Goal: Find specific page/section: Find specific page/section

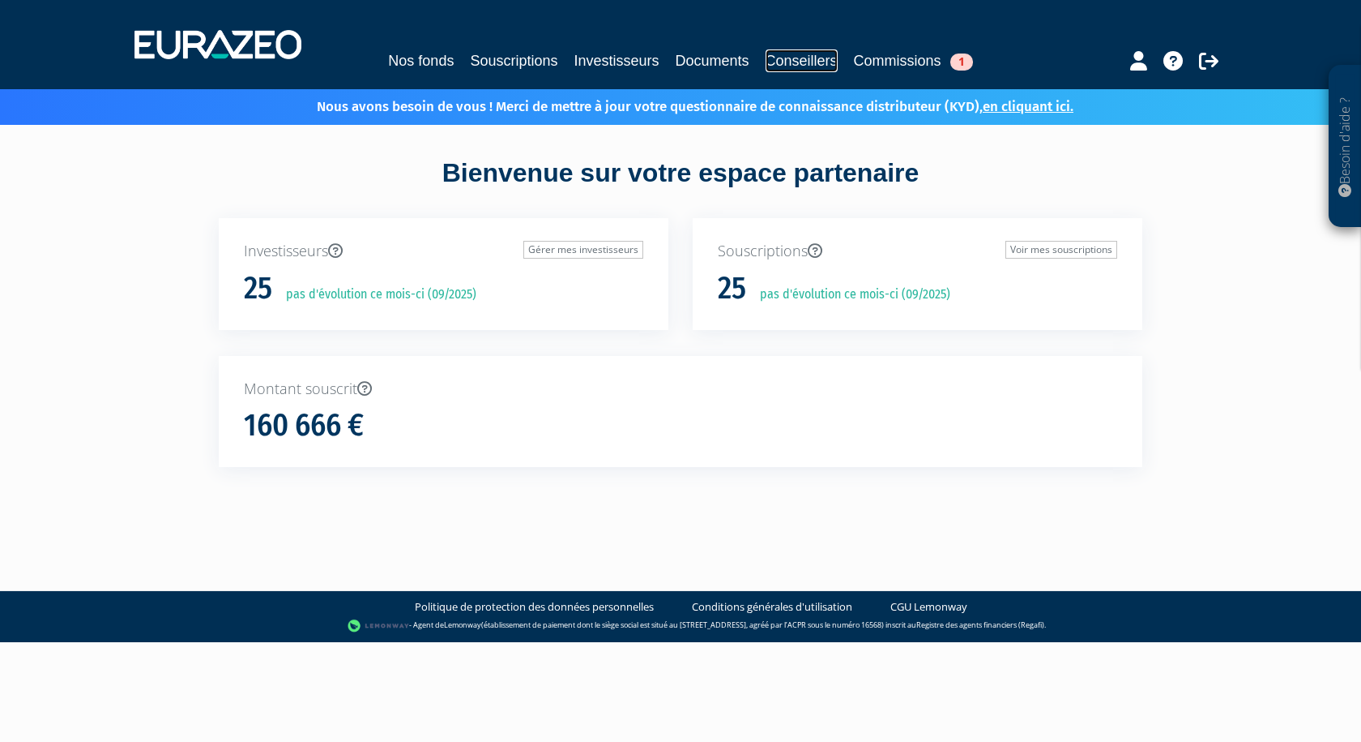
click at [821, 60] on link "Conseillers" at bounding box center [802, 60] width 72 height 23
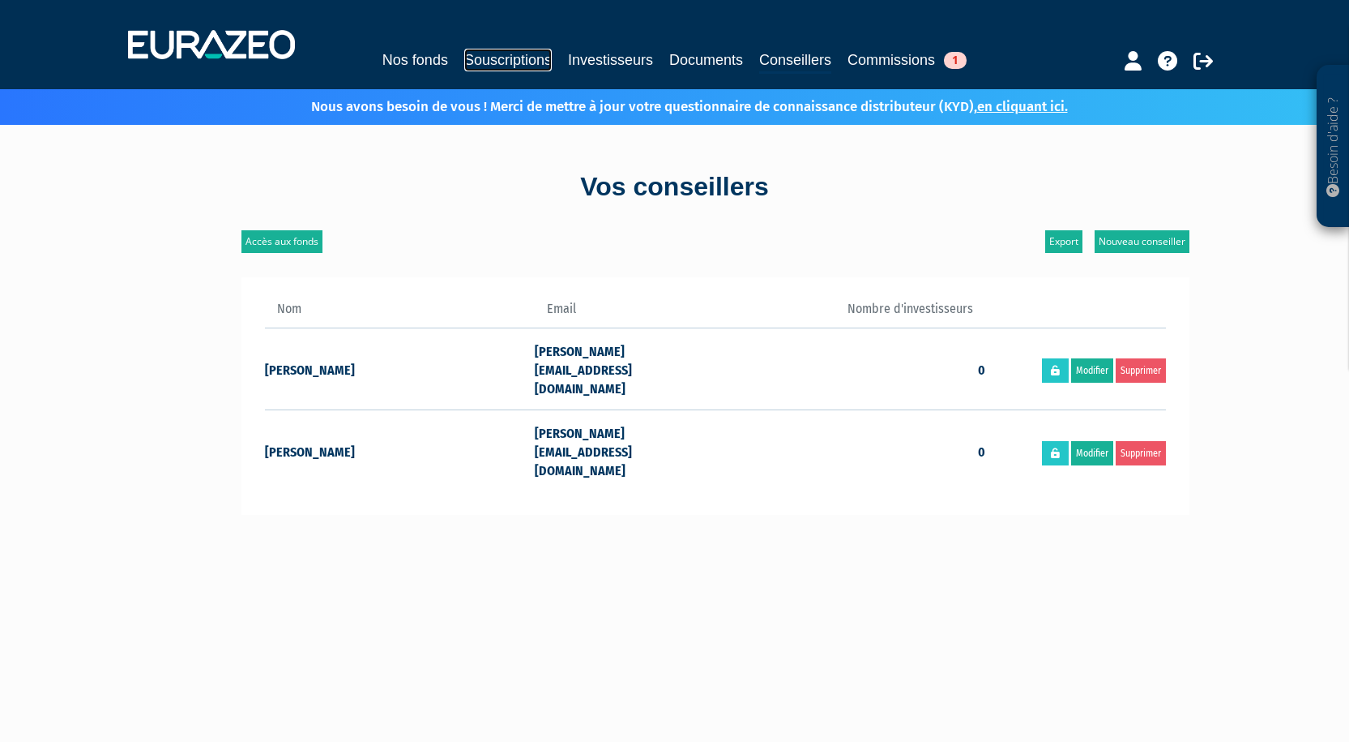
click at [495, 61] on link "Souscriptions" at bounding box center [508, 60] width 88 height 23
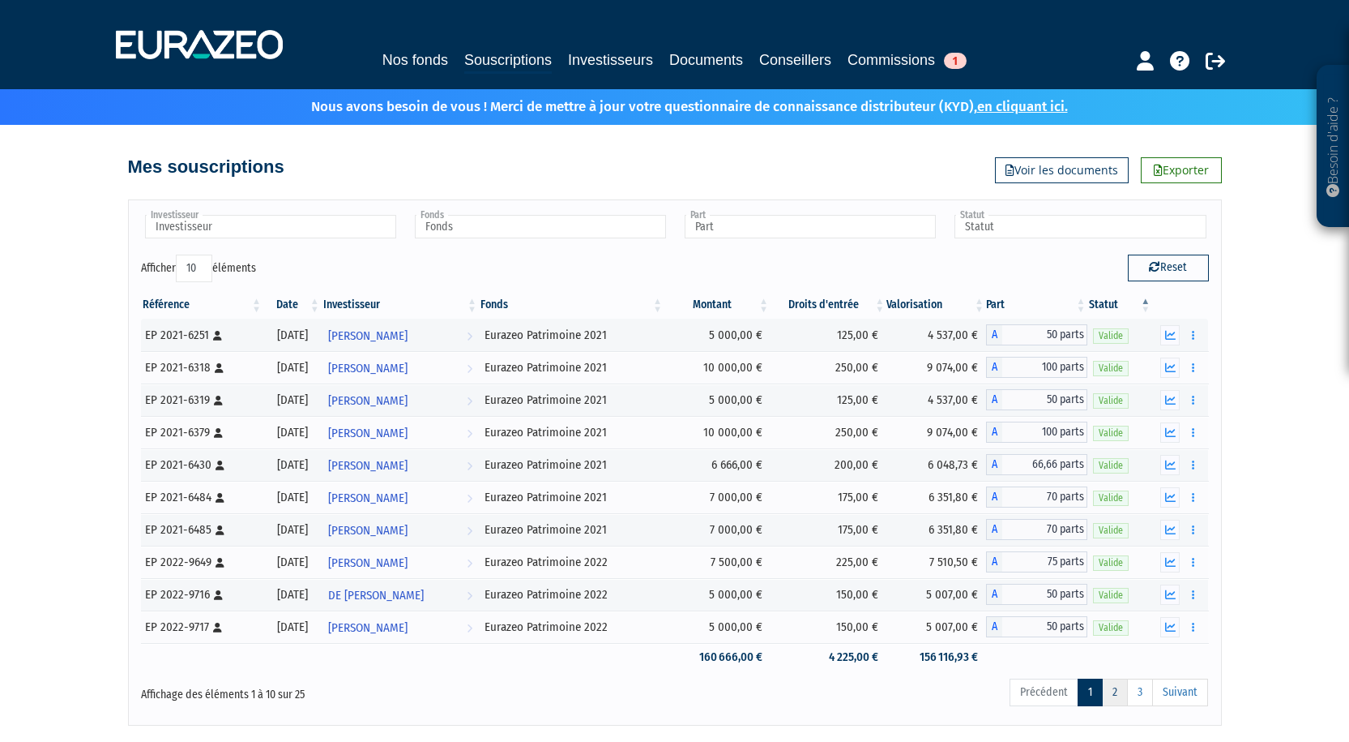
click at [1111, 691] on link "2" at bounding box center [1115, 692] width 26 height 28
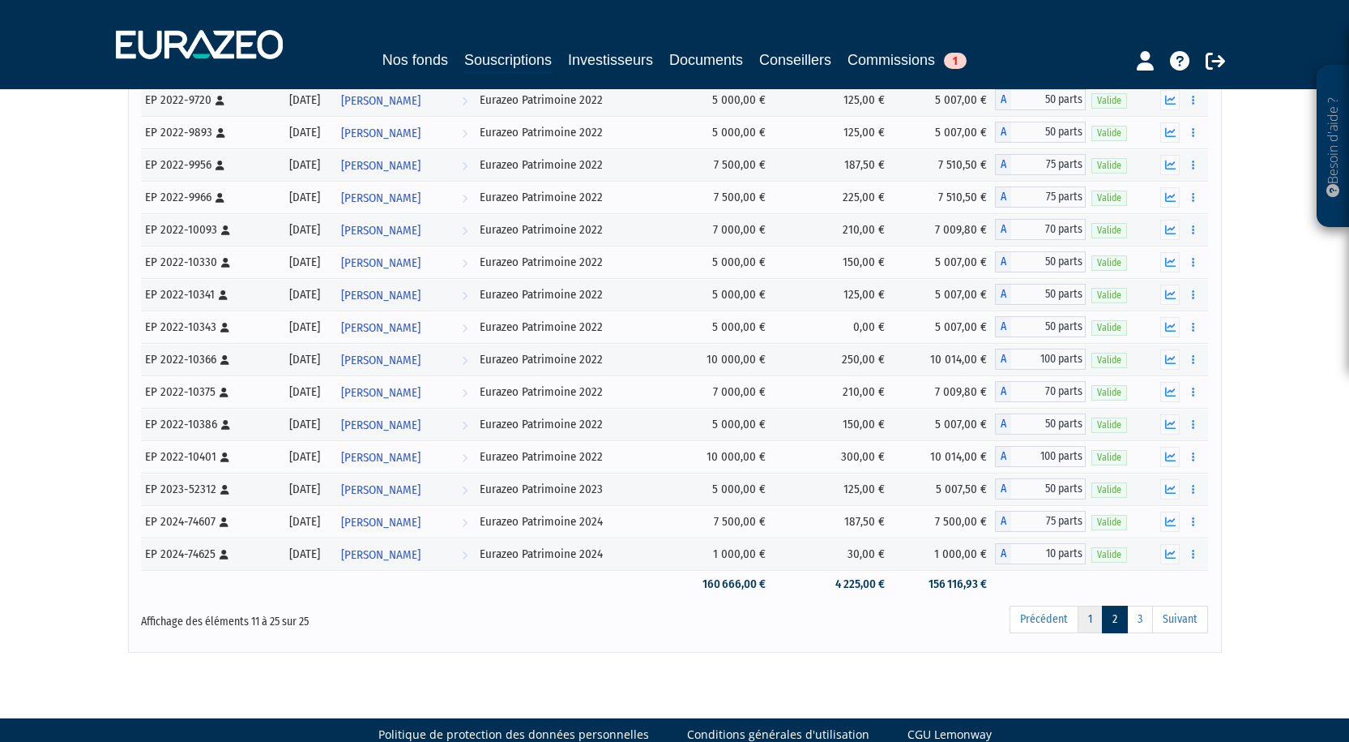
click at [1084, 627] on link "1" at bounding box center [1090, 619] width 25 height 28
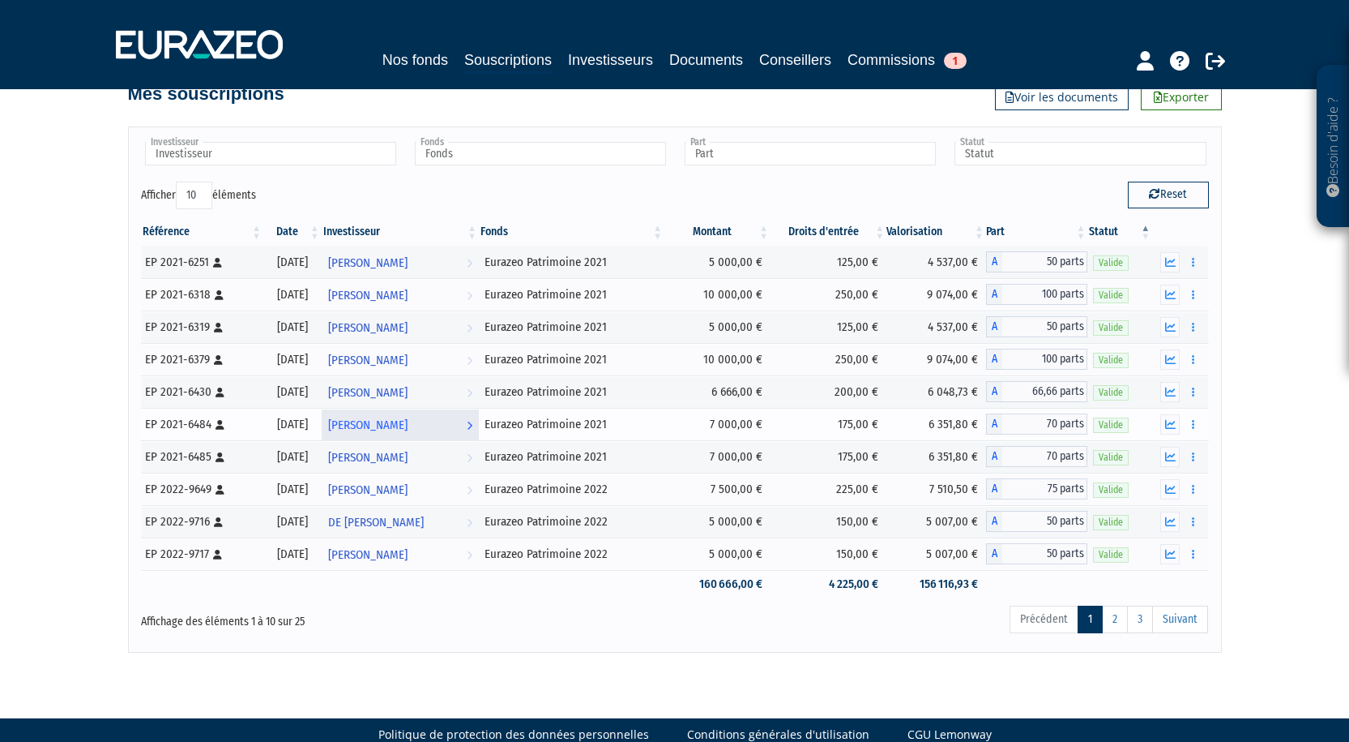
click at [447, 417] on link "RONAN JOUAN Voir l'investisseur" at bounding box center [400, 424] width 157 height 32
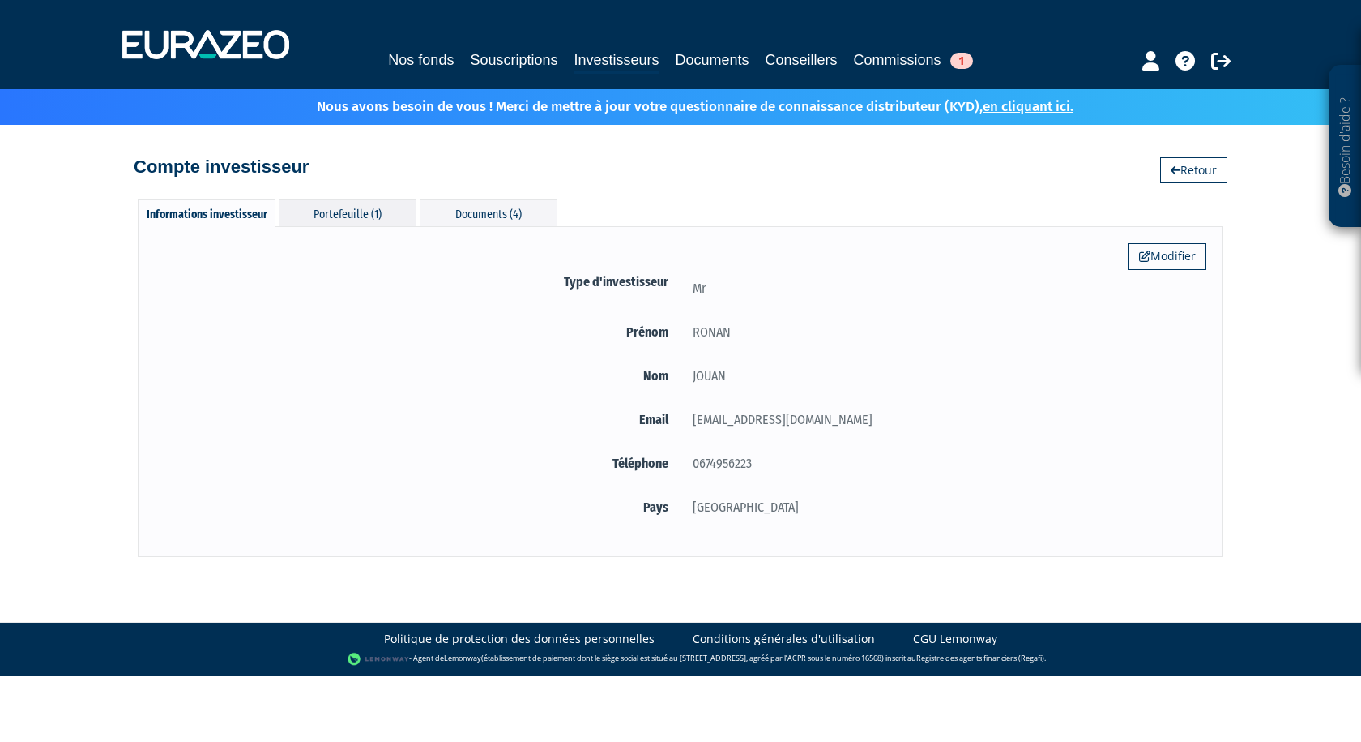
click at [336, 212] on div "Portefeuille (1)" at bounding box center [348, 212] width 138 height 27
